Goal: Task Accomplishment & Management: Use online tool/utility

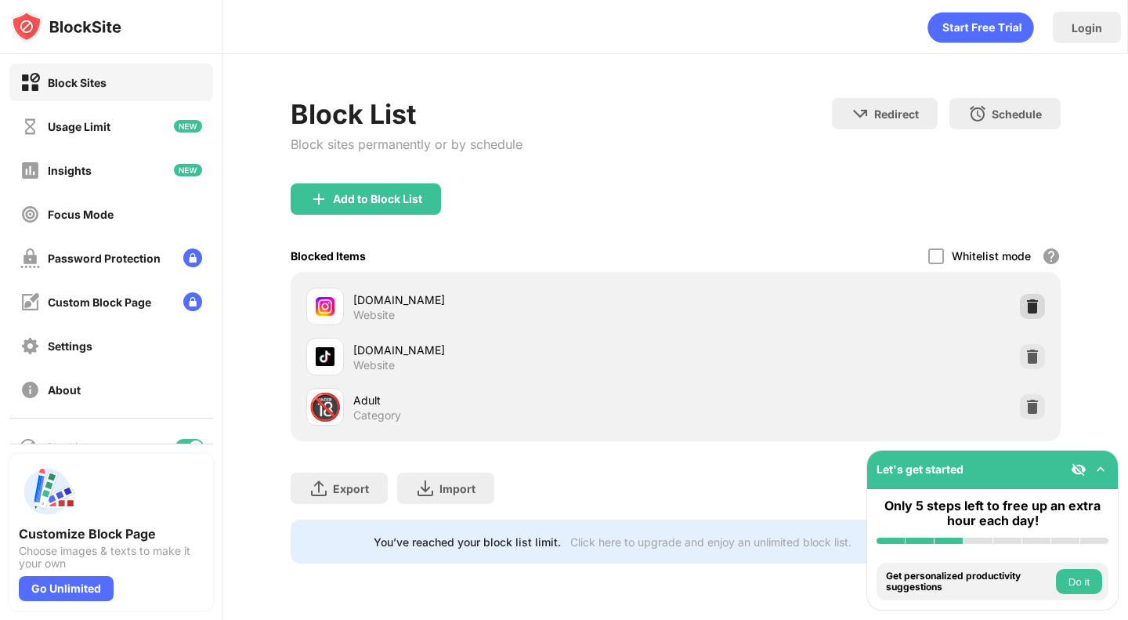
click at [1035, 309] on img at bounding box center [1033, 307] width 16 height 16
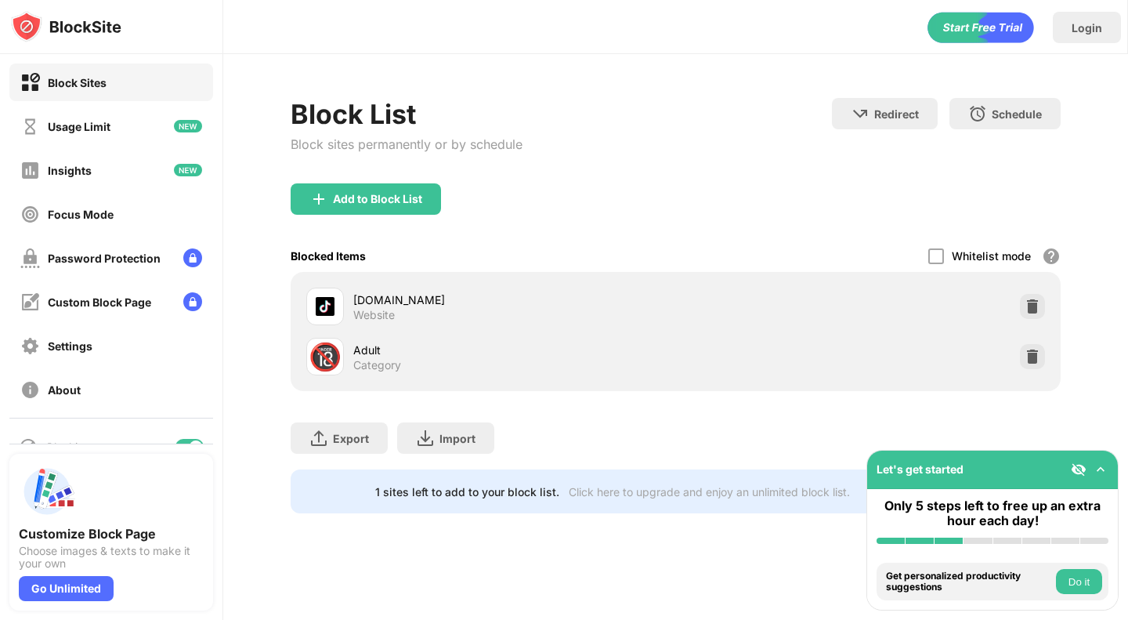
click at [382, 205] on div "Add to Block List" at bounding box center [366, 198] width 150 height 31
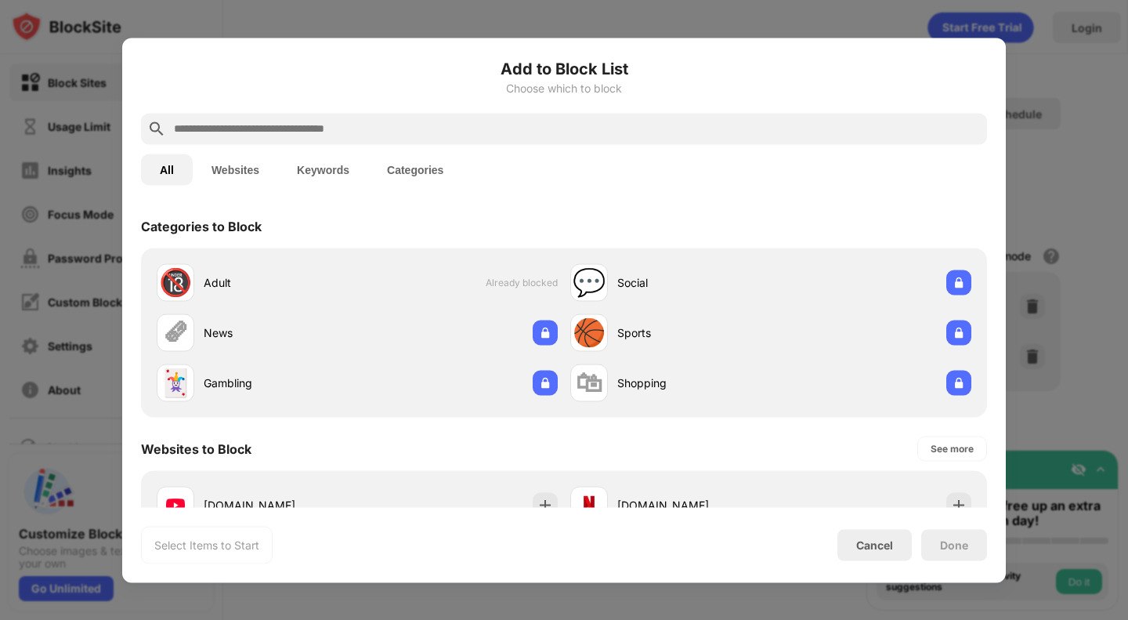
click at [327, 136] on input "text" at bounding box center [576, 128] width 809 height 19
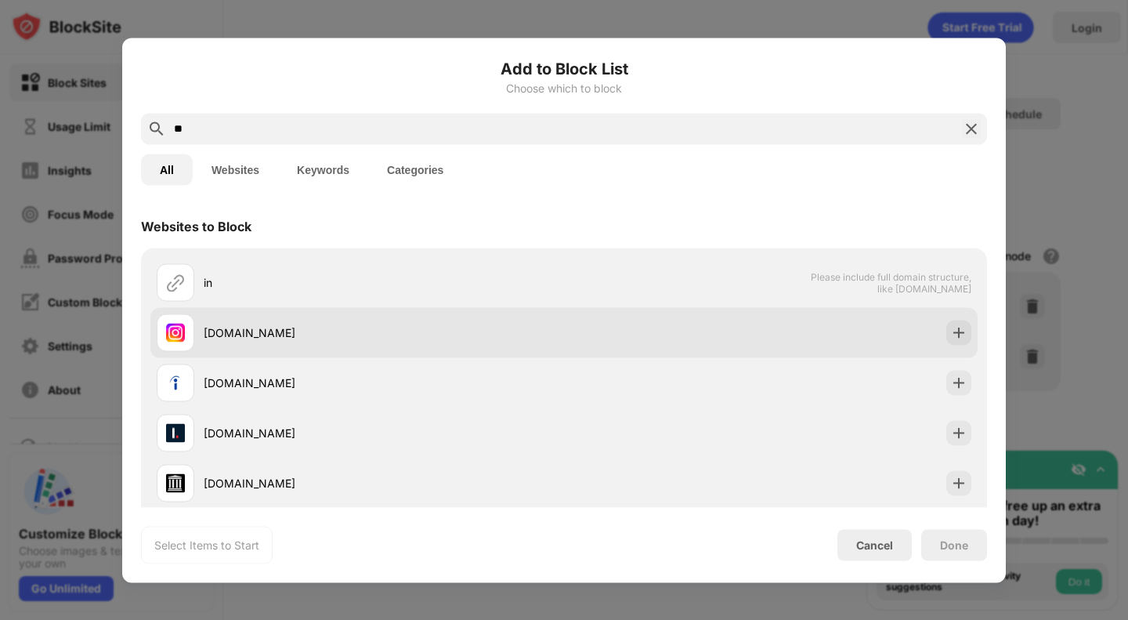
type input "**"
click at [249, 353] on div "[DOMAIN_NAME]" at bounding box center [563, 332] width 827 height 50
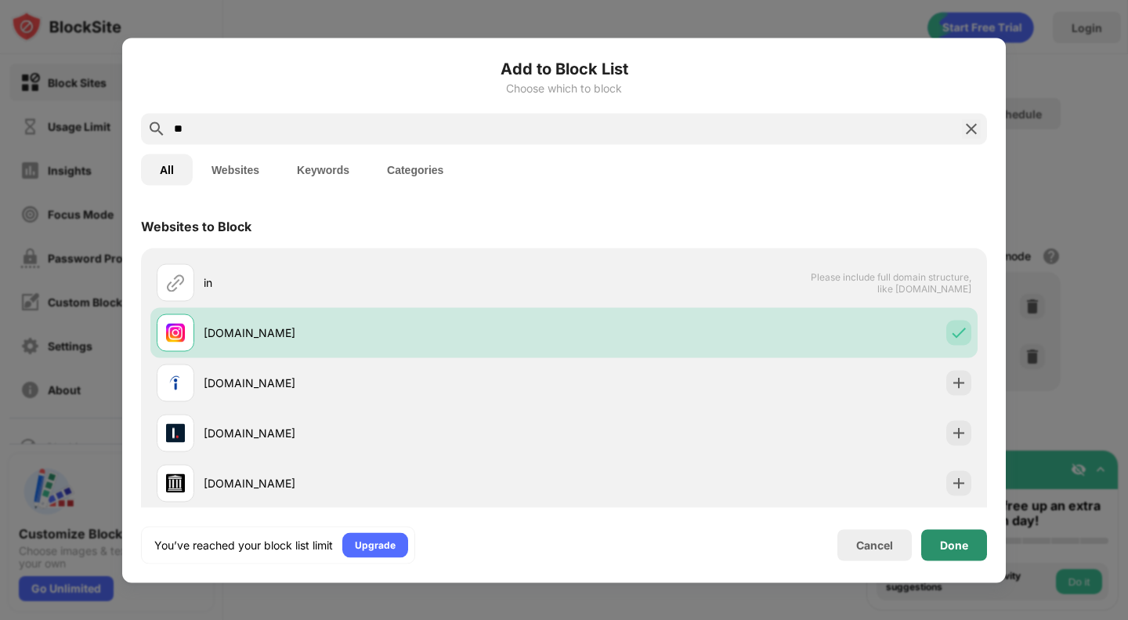
click at [961, 545] on div "Done" at bounding box center [954, 544] width 28 height 13
